Goal: Check status: Check status

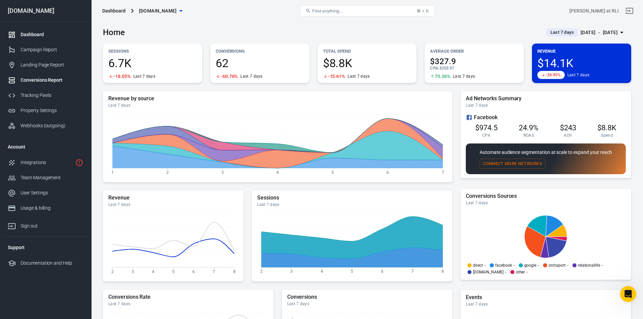
click at [50, 81] on div "Conversions Report" at bounding box center [52, 80] width 63 height 7
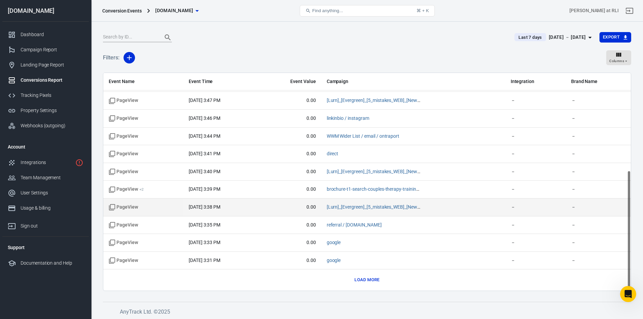
scroll to position [52, 0]
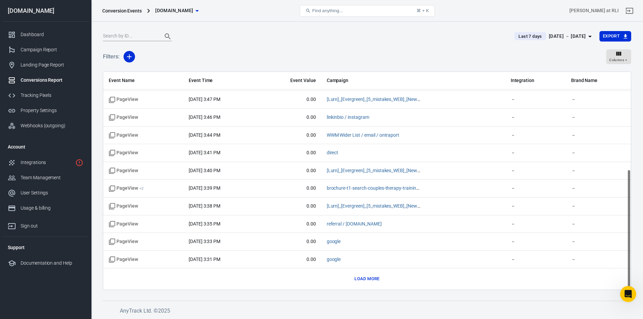
click at [368, 276] on button "Load more" at bounding box center [367, 279] width 28 height 10
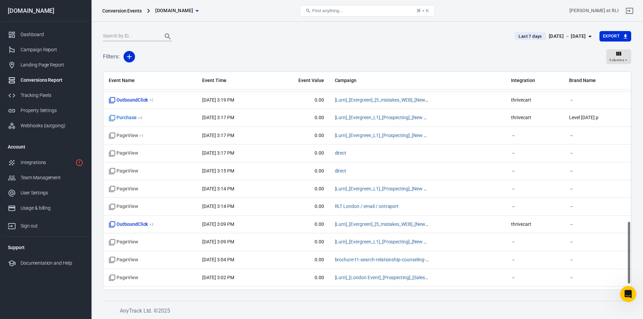
scroll to position [514, 0]
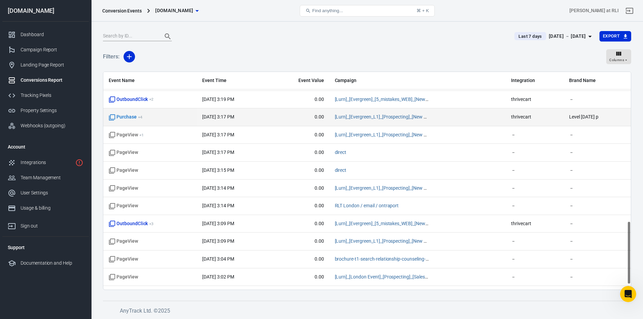
click at [148, 115] on span "Purchase + 4" at bounding box center [150, 117] width 83 height 7
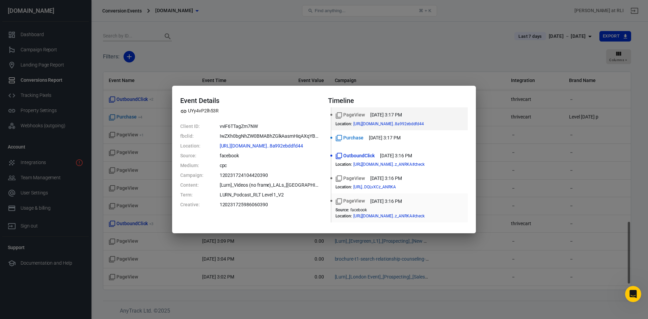
click at [458, 214] on div "Location : [URL][DOMAIN_NAME]..z_ANRKA#check" at bounding box center [400, 216] width 128 height 5
click at [458, 60] on div "Event Details UYy4vP2lh53R Client ID: vviF6TTagZm7NW fbclid: IwZXh0bgNhZW0BMABh…" at bounding box center [324, 159] width 648 height 319
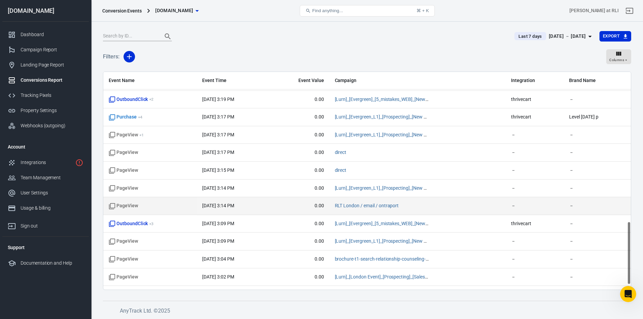
scroll to position [531, 0]
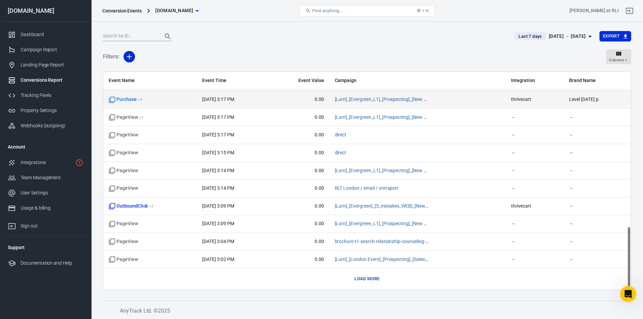
click at [167, 105] on td "Purchase + 4" at bounding box center [150, 100] width 94 height 18
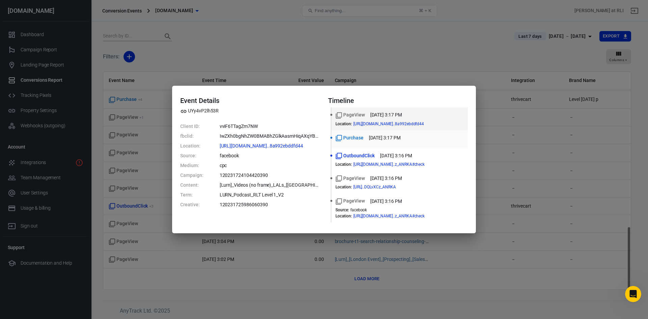
click at [443, 139] on div "Purchase [DATE] 3:17 PM" at bounding box center [400, 137] width 128 height 7
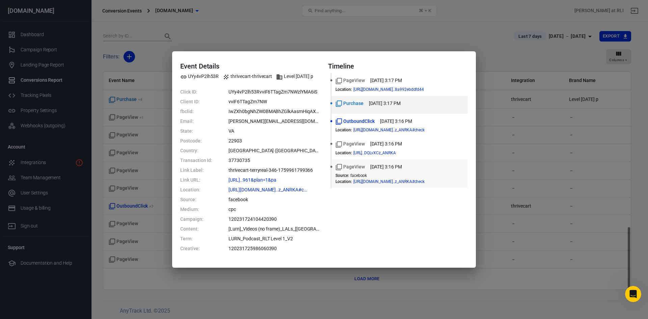
click at [452, 168] on div "PageView [DATE] 3:16 PM Source : facebook Location : [URL][DOMAIN_NAME]..z_ANRK…" at bounding box center [400, 173] width 128 height 21
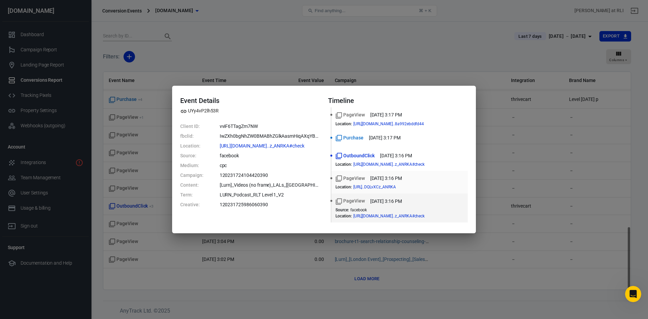
click at [445, 186] on div "Location : [URL]..DQLvXCz_ANRKA" at bounding box center [400, 187] width 128 height 5
click at [445, 154] on div "OutboundClick [DATE] 3:16 PM" at bounding box center [400, 155] width 128 height 7
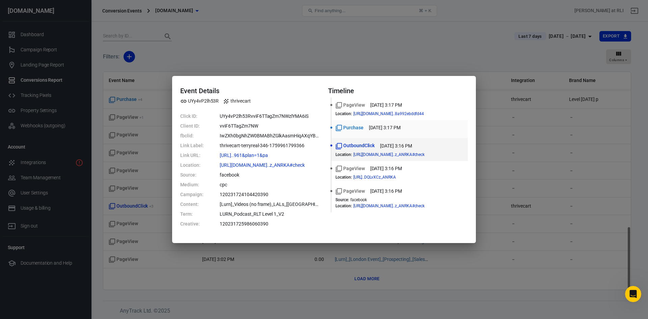
click at [446, 129] on div "Purchase [DATE] 3:17 PM" at bounding box center [400, 127] width 128 height 7
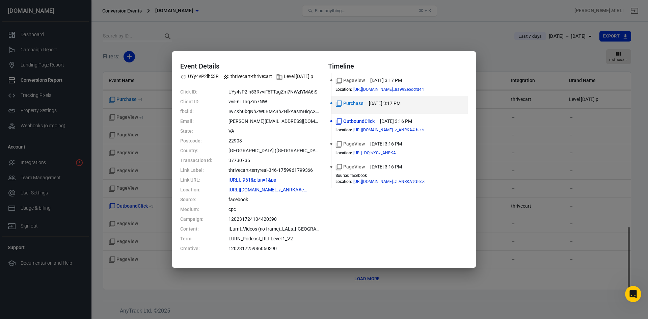
click at [265, 44] on div "Event Details UYy4vP2lh53R thrivecart-thrivecart Level [DATE] p Click ID: UYy4v…" at bounding box center [324, 159] width 648 height 319
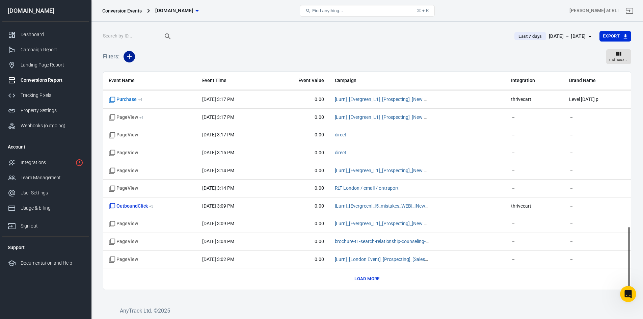
click at [129, 56] on icon "button" at bounding box center [129, 56] width 5 height 5
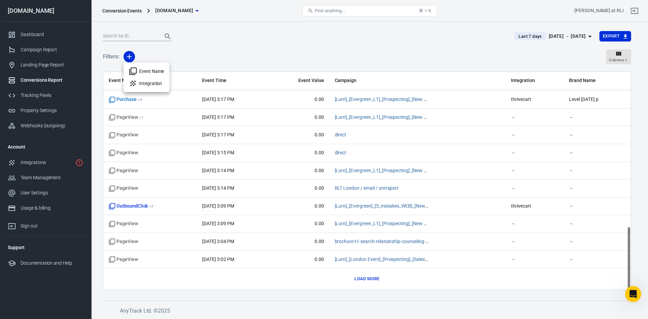
click at [143, 80] on li "Integration" at bounding box center [147, 83] width 46 height 12
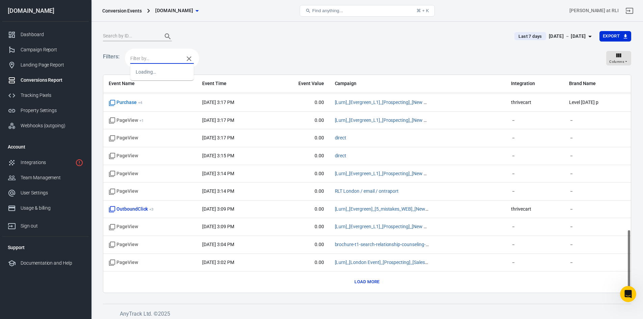
click at [165, 60] on input "text" at bounding box center [155, 58] width 50 height 8
click at [159, 93] on li "ThriveCart" at bounding box center [161, 94] width 63 height 11
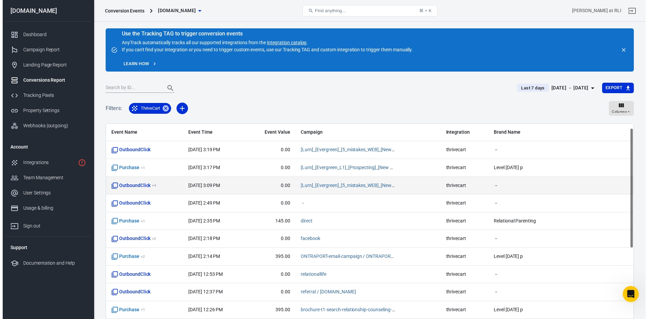
scroll to position [34, 0]
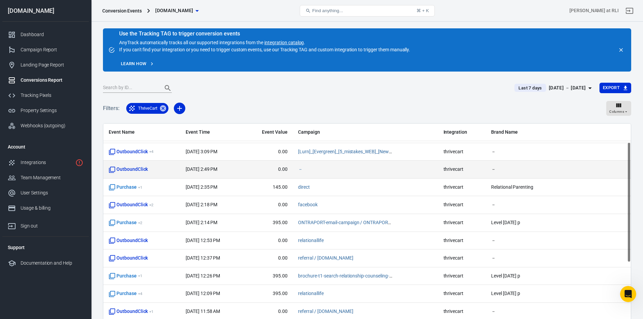
click at [344, 171] on span "－" at bounding box center [365, 169] width 134 height 7
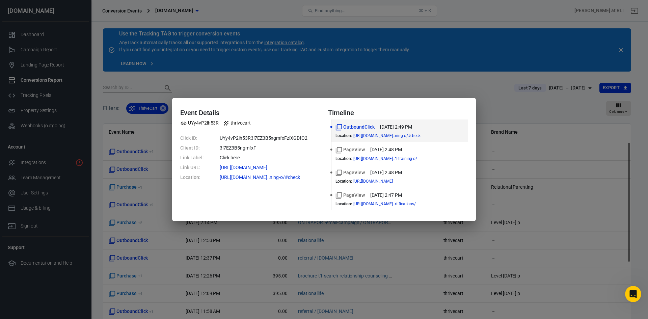
click at [517, 113] on div "Event Details UYy4vP2lh53R thrivecart Click ID: UYy4vP2lh53R3i7EZ3B5ngmfxFzlXGD…" at bounding box center [324, 159] width 648 height 319
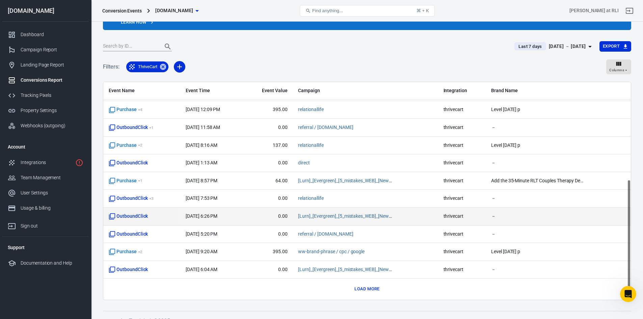
scroll to position [52, 0]
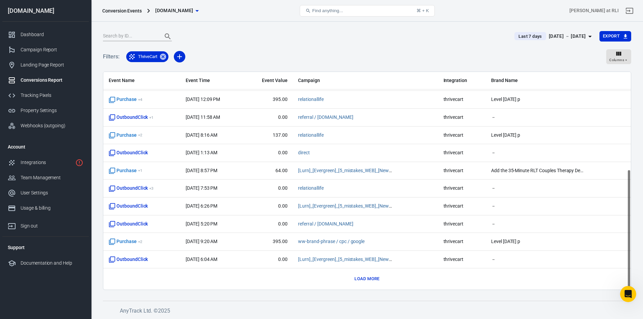
click at [375, 279] on button "Load more" at bounding box center [367, 279] width 28 height 10
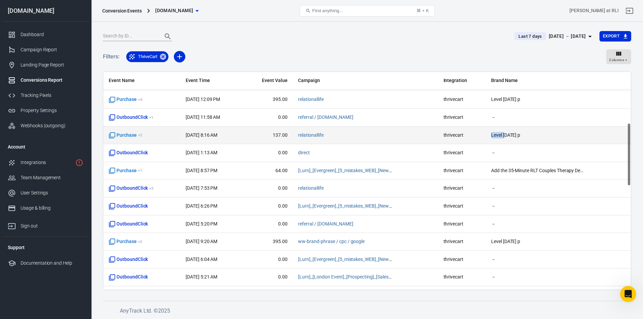
drag, startPoint x: 494, startPoint y: 136, endPoint x: 509, endPoint y: 137, distance: 15.6
click at [509, 137] on td "Level [DATE] p" at bounding box center [558, 136] width 145 height 18
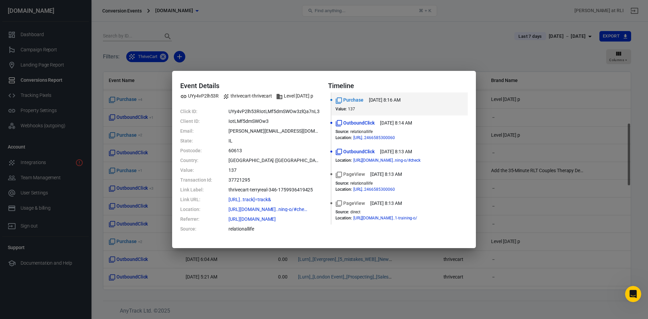
click at [517, 147] on div "Event Details UYy4vP2lh53R thrivecart-thrivecart Level [DATE] p Click ID: UYy4v…" at bounding box center [324, 159] width 648 height 319
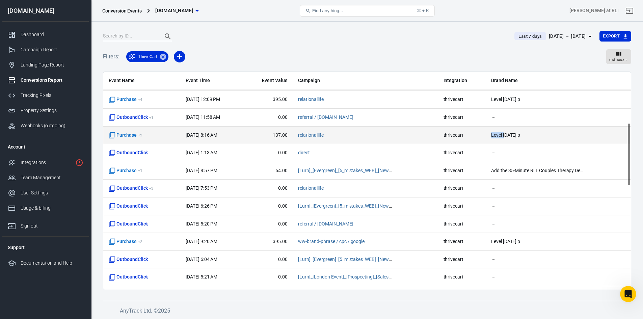
drag, startPoint x: 494, startPoint y: 134, endPoint x: 509, endPoint y: 135, distance: 14.9
click at [509, 135] on span "Level [DATE] p" at bounding box center [538, 135] width 95 height 7
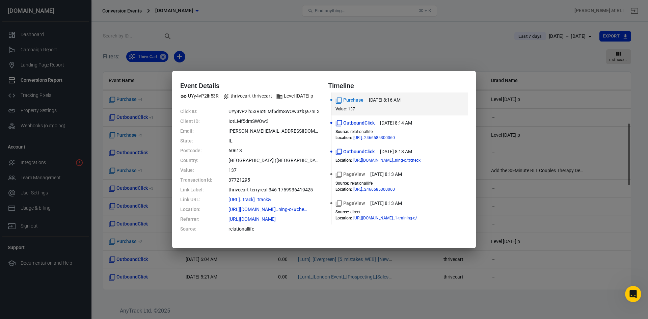
click at [550, 154] on div "Event Details UYy4vP2lh53R thrivecart-thrivecart Level [DATE] p Click ID: UYy4v…" at bounding box center [324, 159] width 648 height 319
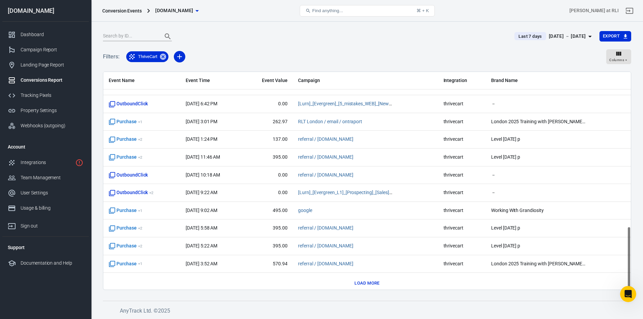
scroll to position [531, 0]
